Goal: Task Accomplishment & Management: Use online tool/utility

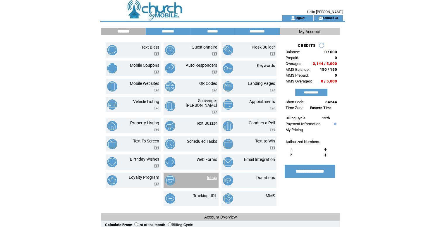
click at [214, 175] on link "Inbox" at bounding box center [212, 177] width 10 height 5
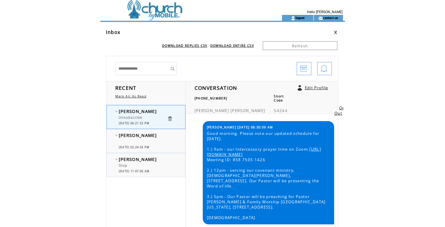
scroll to position [323, 0]
